Goal: Navigation & Orientation: Find specific page/section

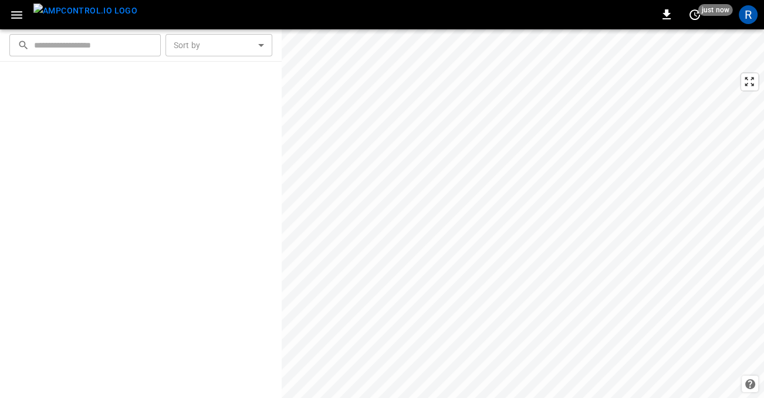
scroll to position [597, 0]
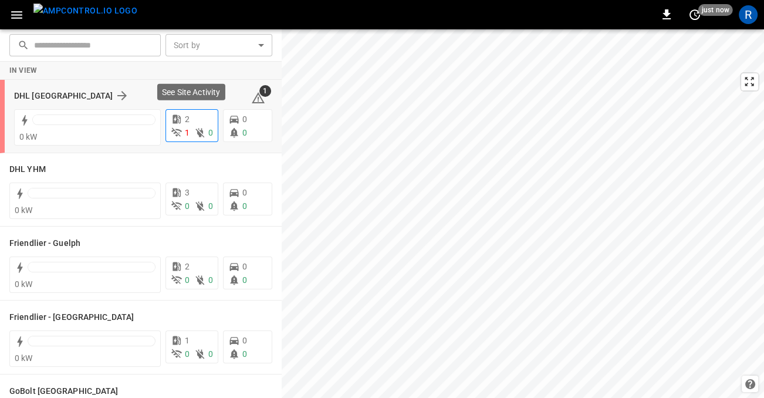
click at [181, 132] on icon at bounding box center [177, 133] width 12 height 12
